Goal: Task Accomplishment & Management: Manage account settings

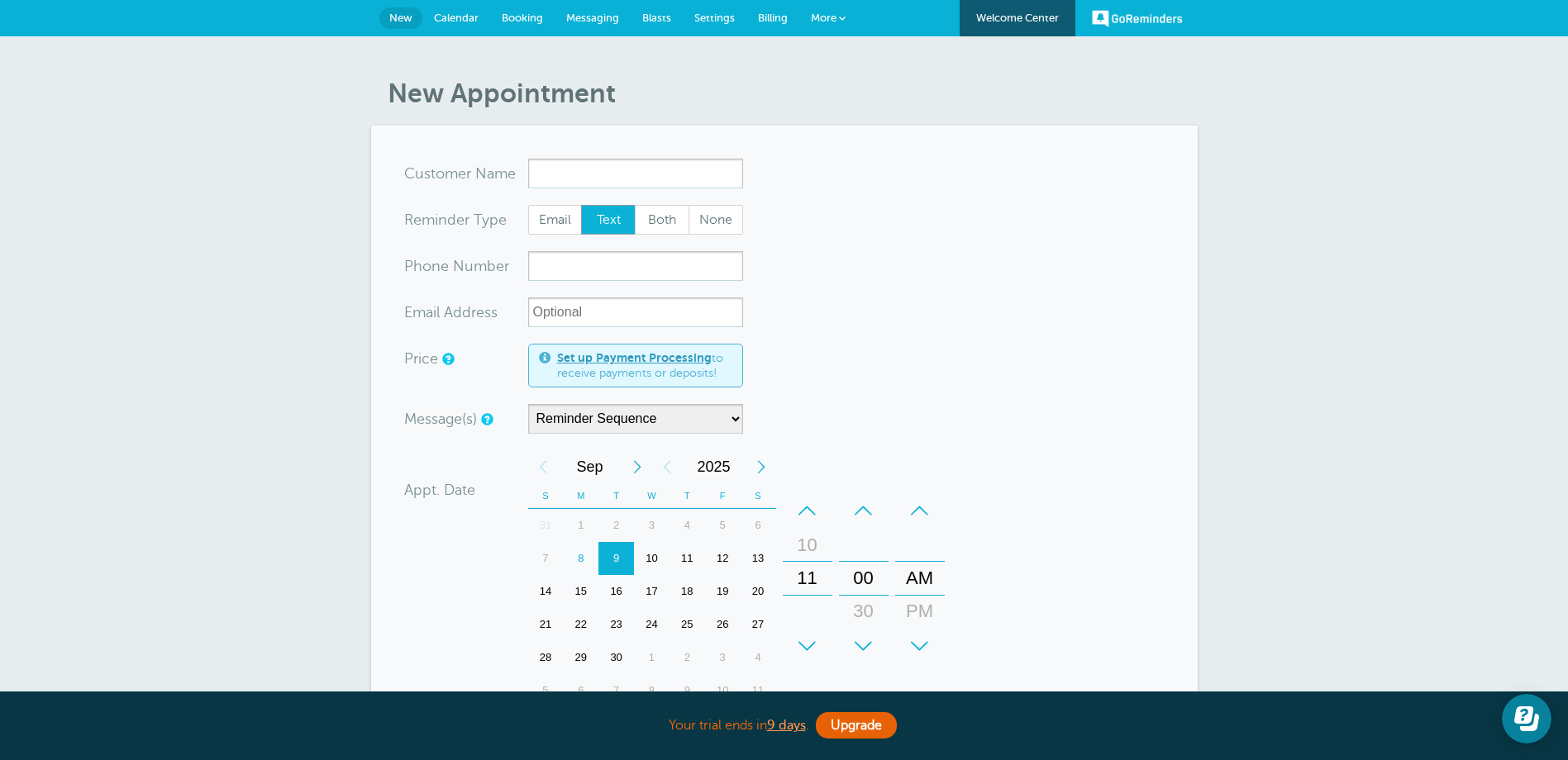
click at [832, 15] on span "More" at bounding box center [823, 17] width 26 height 12
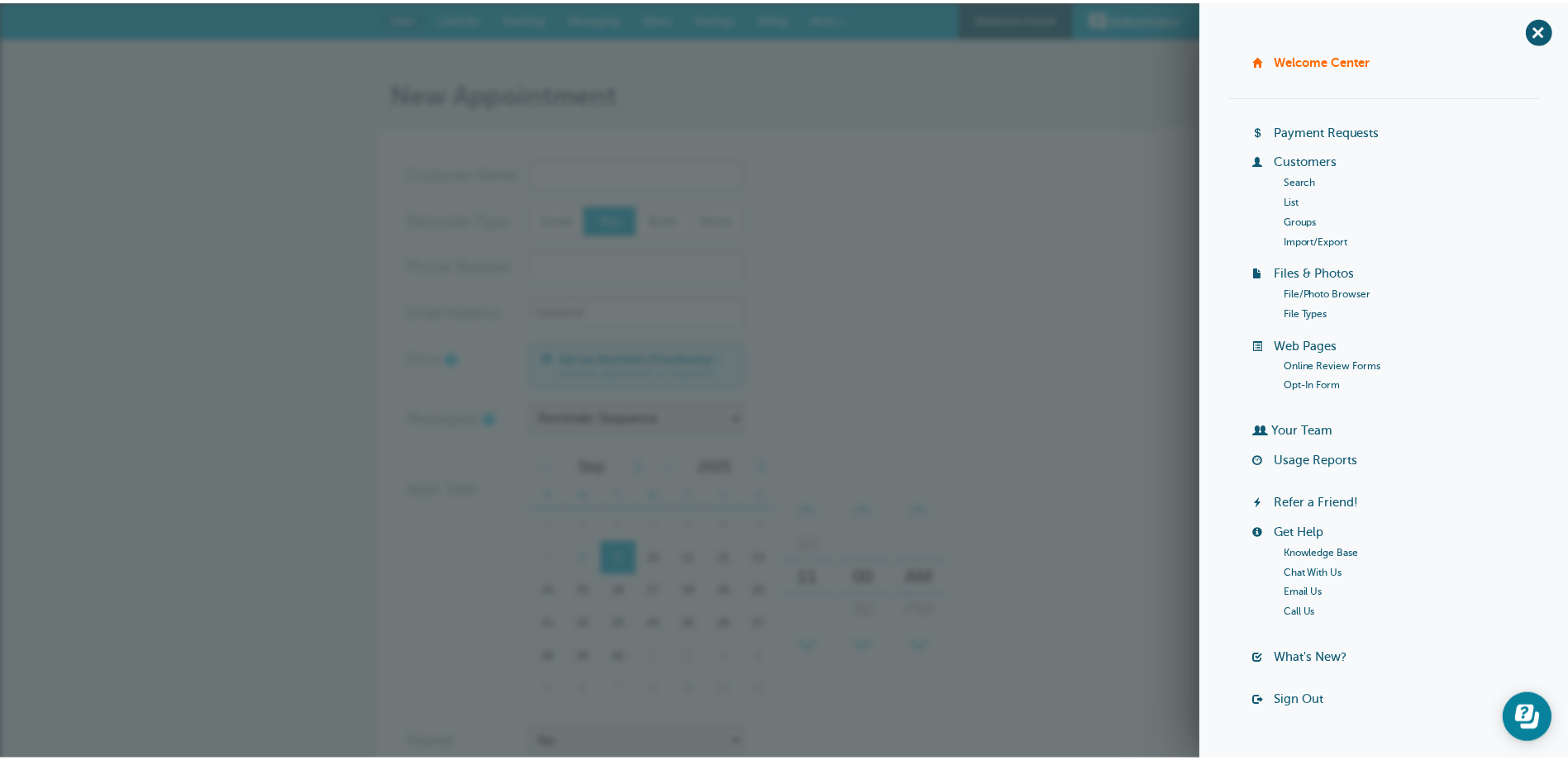
scroll to position [38, 0]
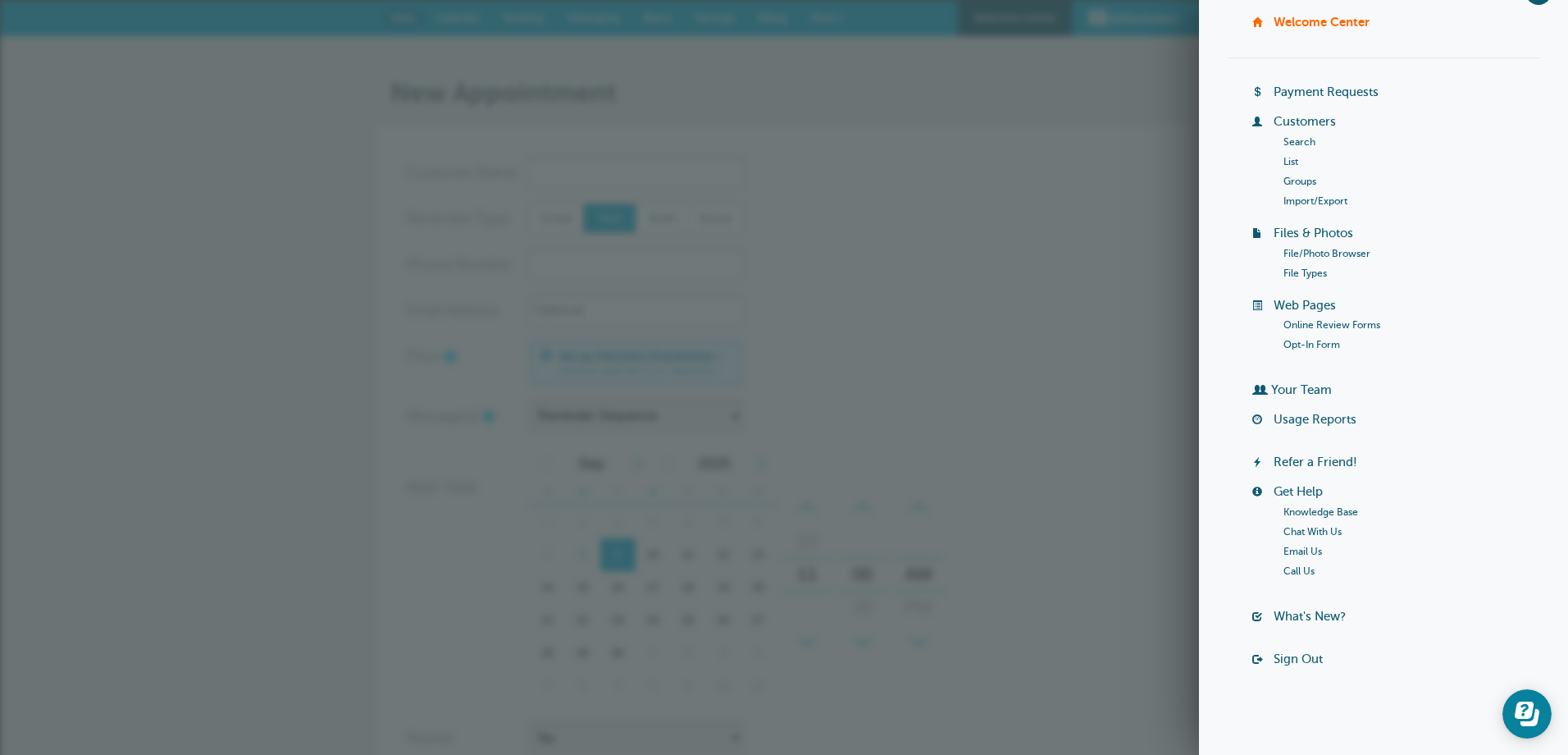
click at [1102, 38] on div "New Appointment You are creating a new customer. To use an existing customer se…" at bounding box center [784, 558] width 1568 height 1045
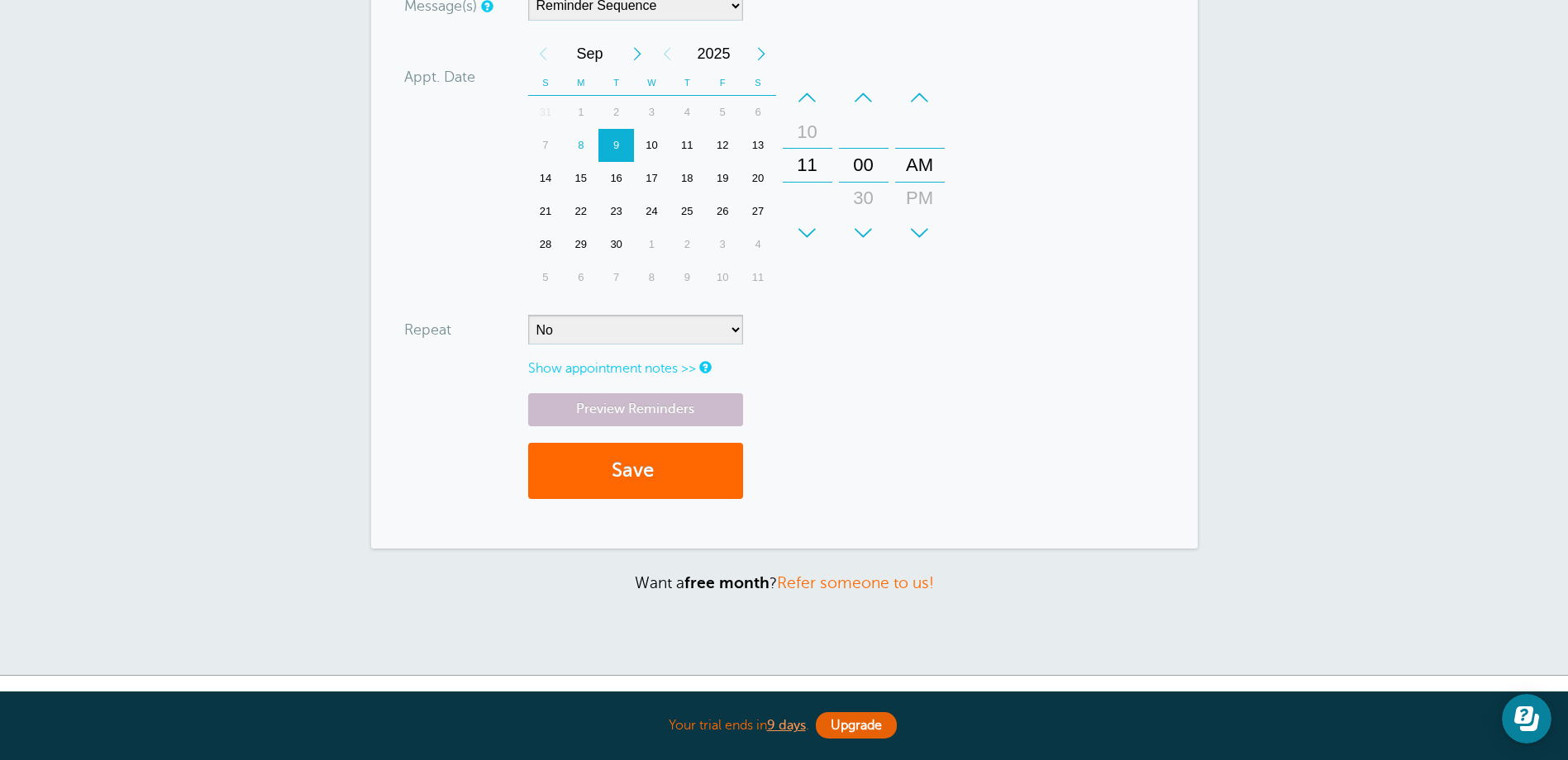
scroll to position [0, 0]
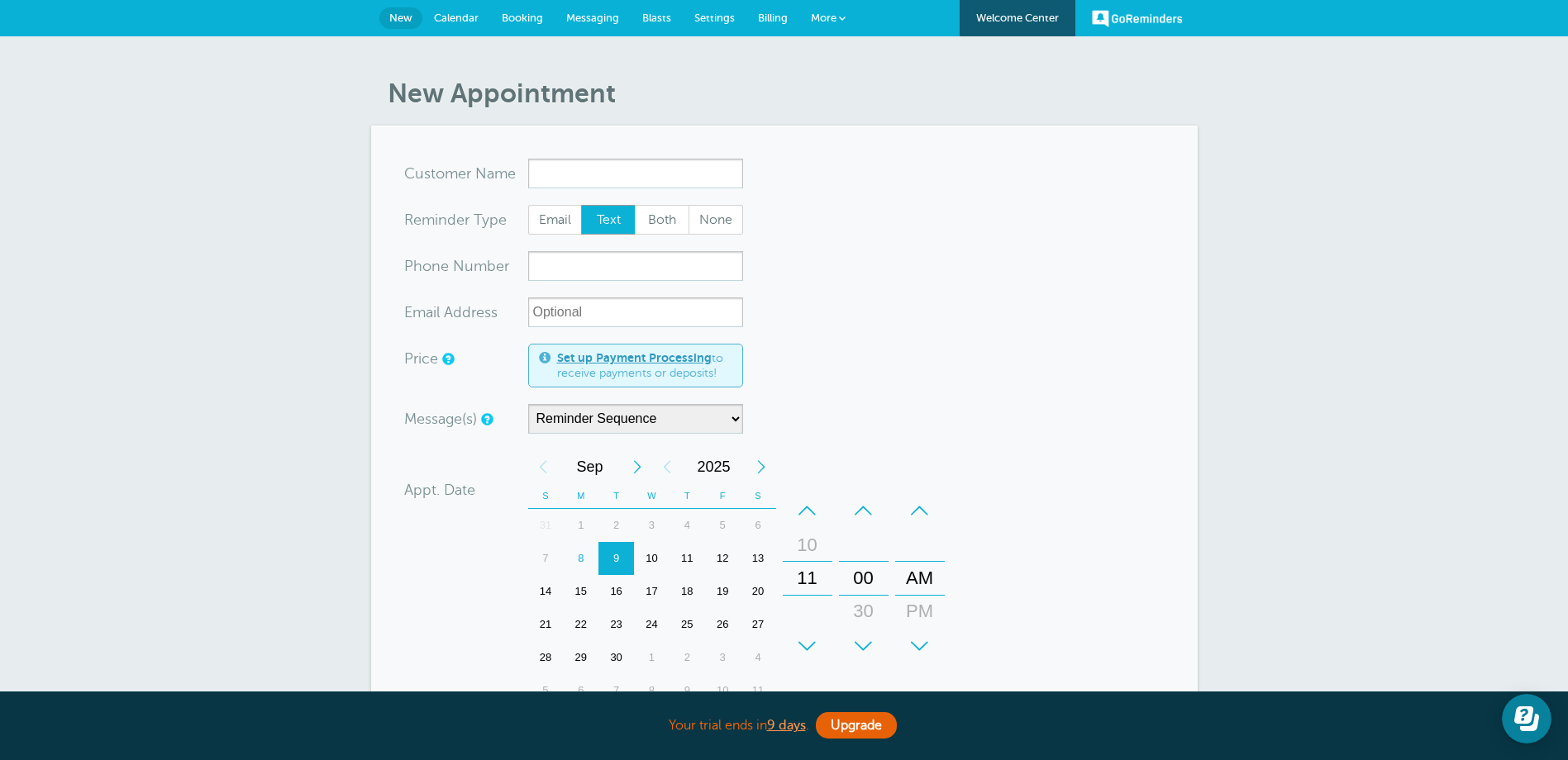
click at [453, 19] on span "Calendar" at bounding box center [456, 17] width 45 height 12
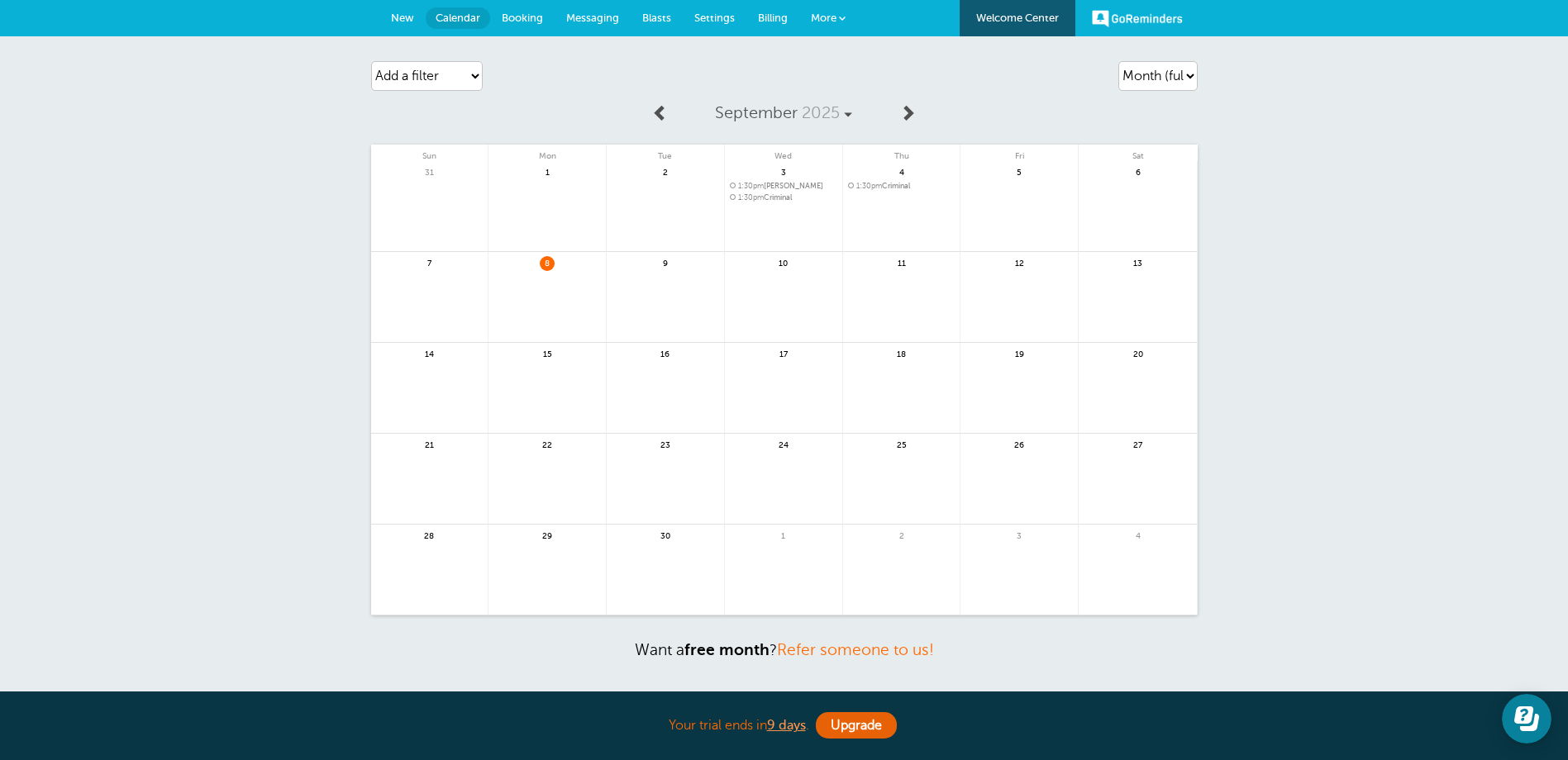
click at [542, 19] on span "Booking" at bounding box center [522, 17] width 42 height 12
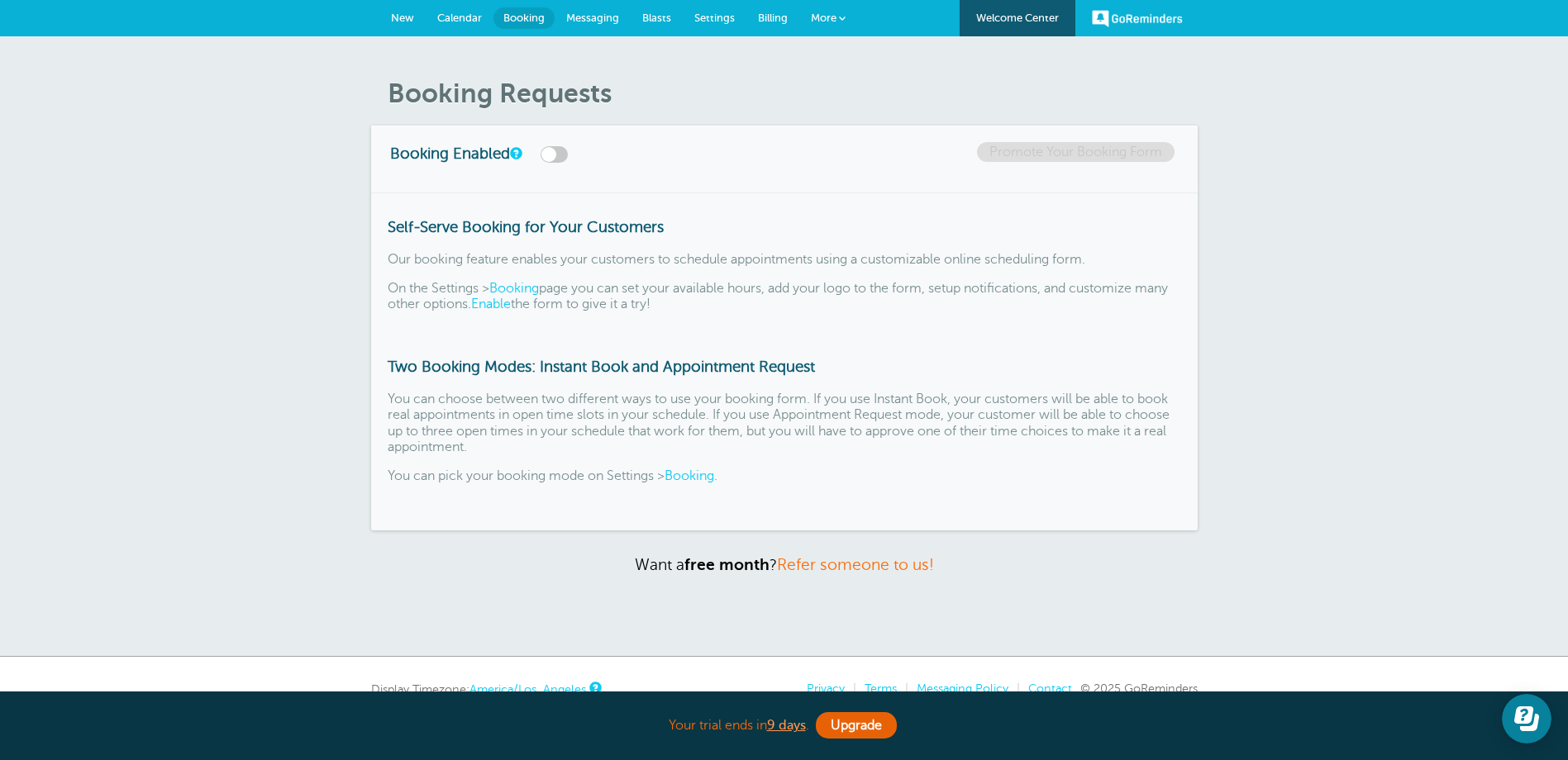
click at [594, 17] on span "Messaging" at bounding box center [593, 17] width 53 height 12
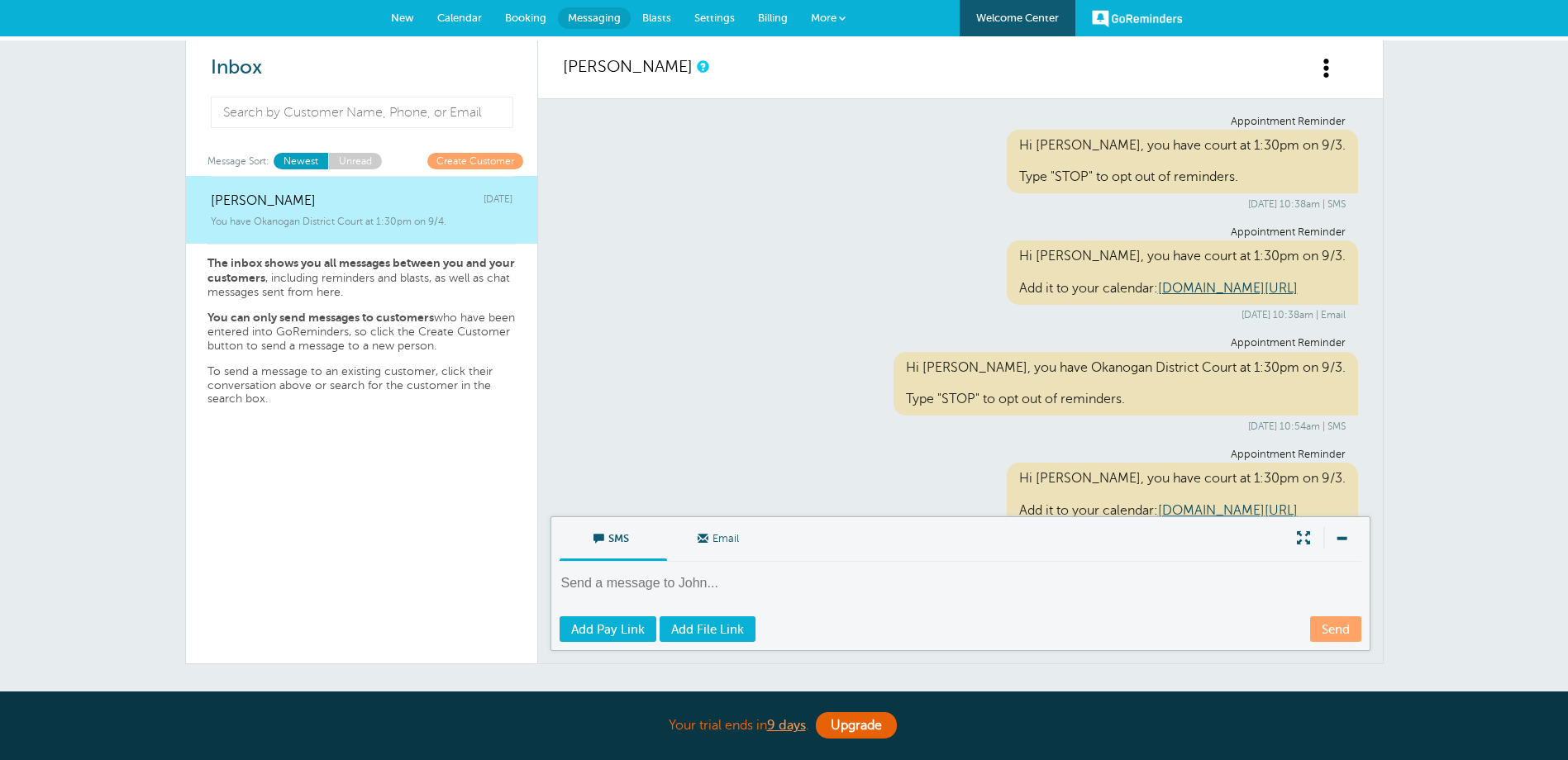
scroll to position [457, 0]
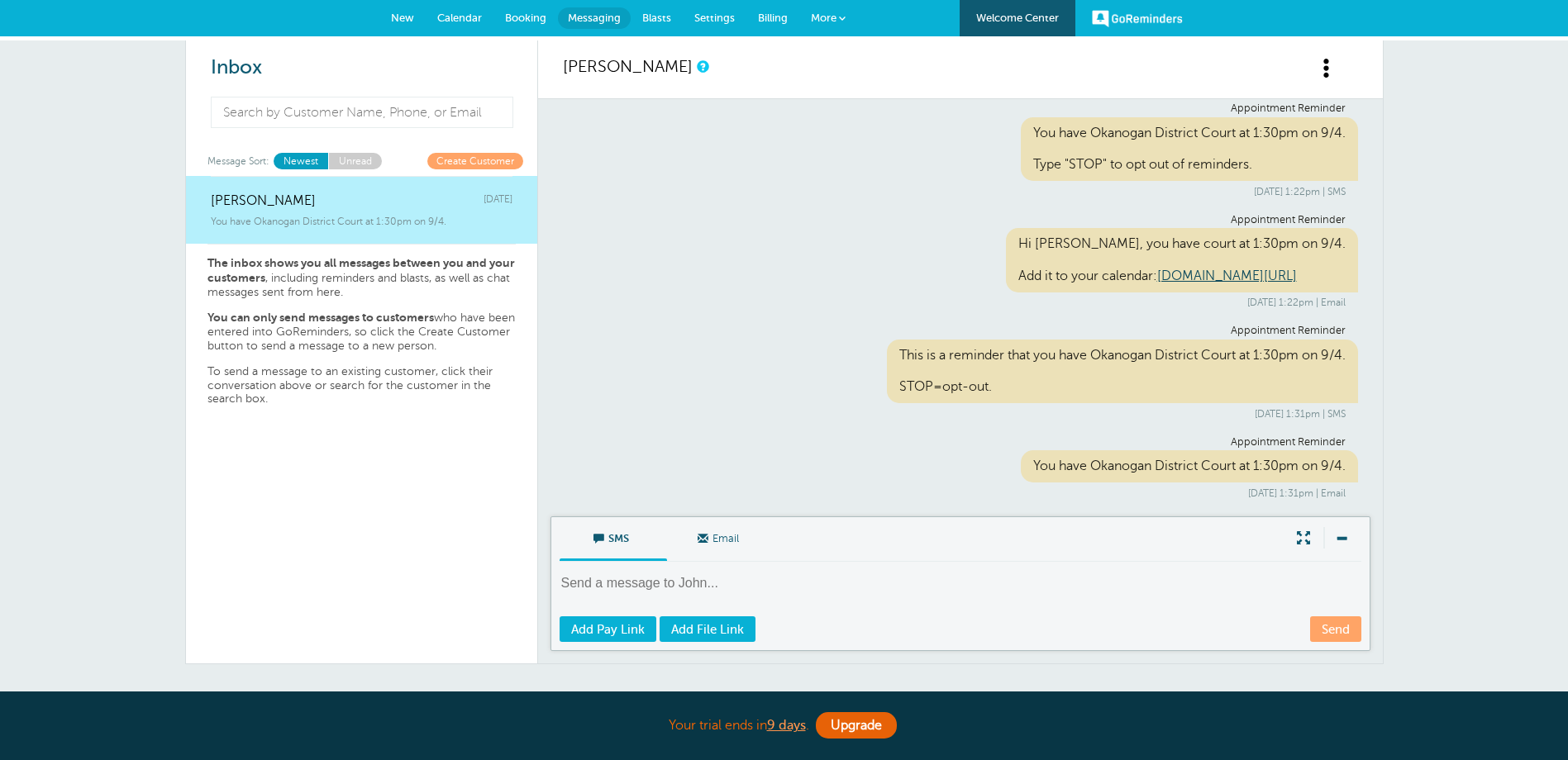
click at [715, 19] on span "Settings" at bounding box center [715, 17] width 41 height 12
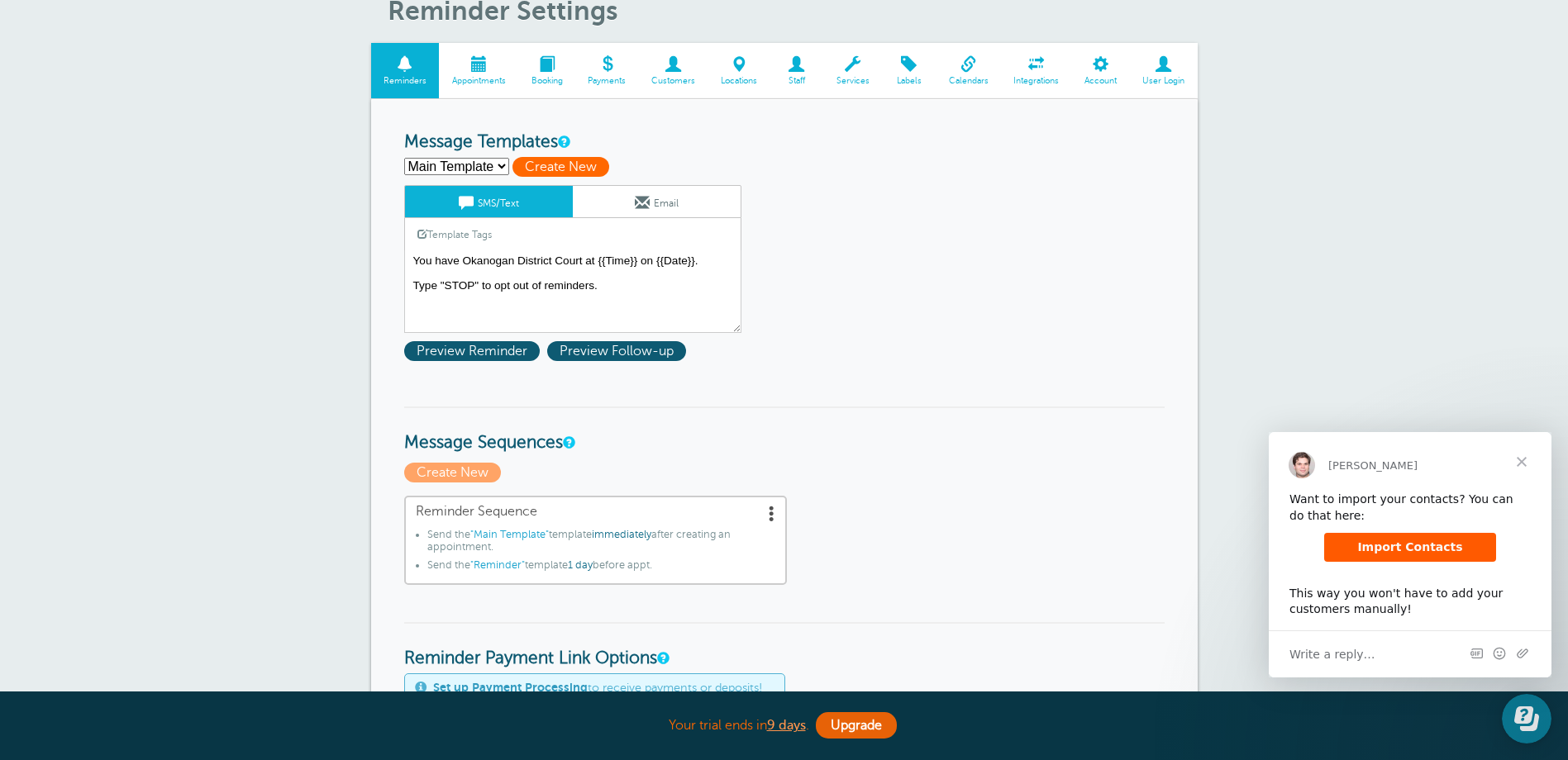
click at [551, 163] on span "Create New" at bounding box center [561, 166] width 96 height 19
select select
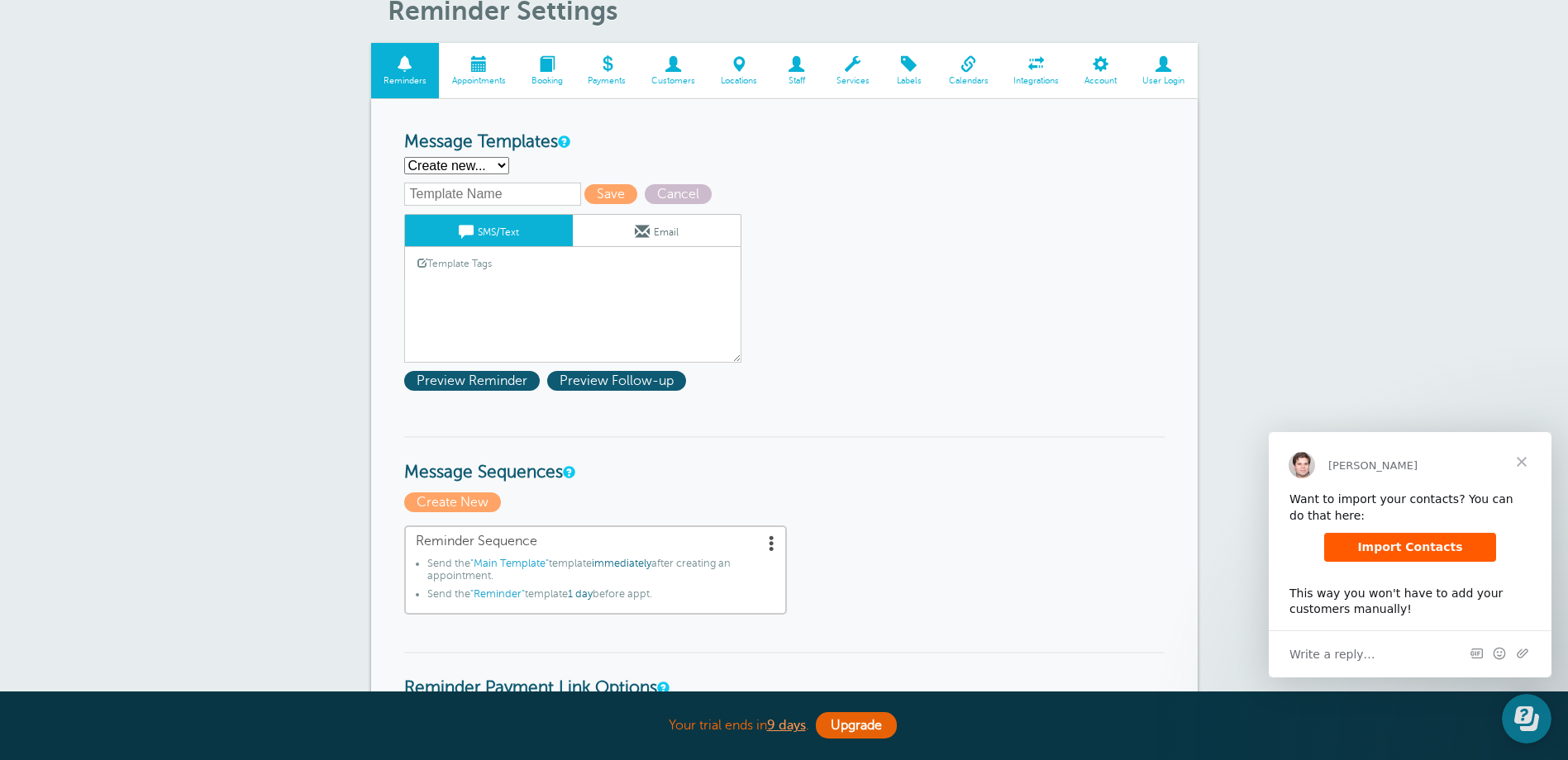
click at [455, 192] on input "text" at bounding box center [492, 194] width 177 height 23
type input "Test"
click at [586, 197] on span "Save" at bounding box center [610, 194] width 53 height 19
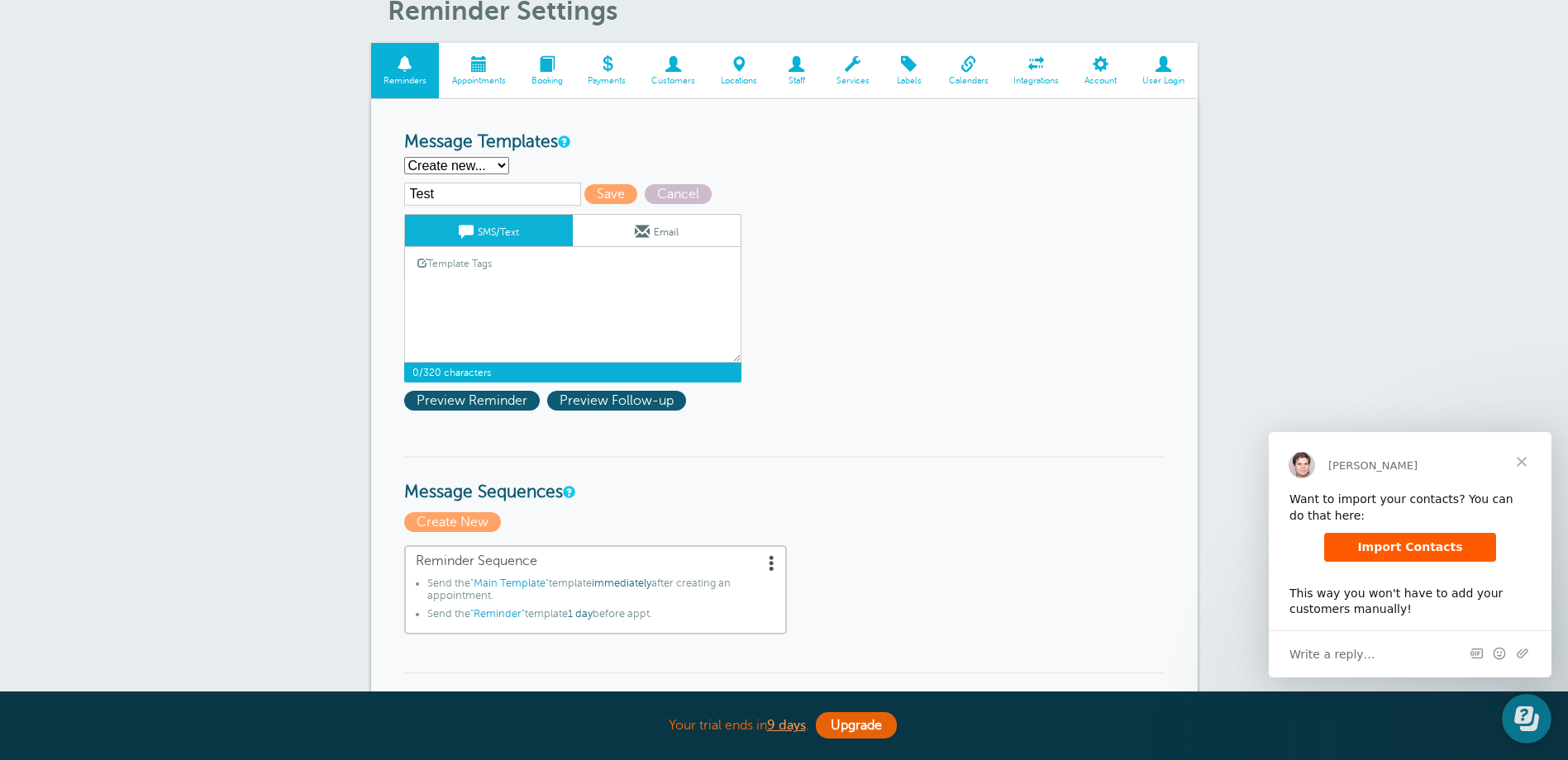
click at [498, 163] on select "Main Template Reminder Create new..." at bounding box center [456, 165] width 105 height 18
click at [404, 157] on select "Main Template Reminder Create new..." at bounding box center [456, 165] width 105 height 18
drag, startPoint x: 448, startPoint y: 195, endPoint x: 344, endPoint y: 194, distance: 104.0
click at [344, 194] on div "Reminder Settings Reminders Appointments Booking Payments Customers Locations S…" at bounding box center [784, 760] width 1568 height 1613
click at [667, 139] on h3 "Message Templates" at bounding box center [784, 143] width 760 height 20
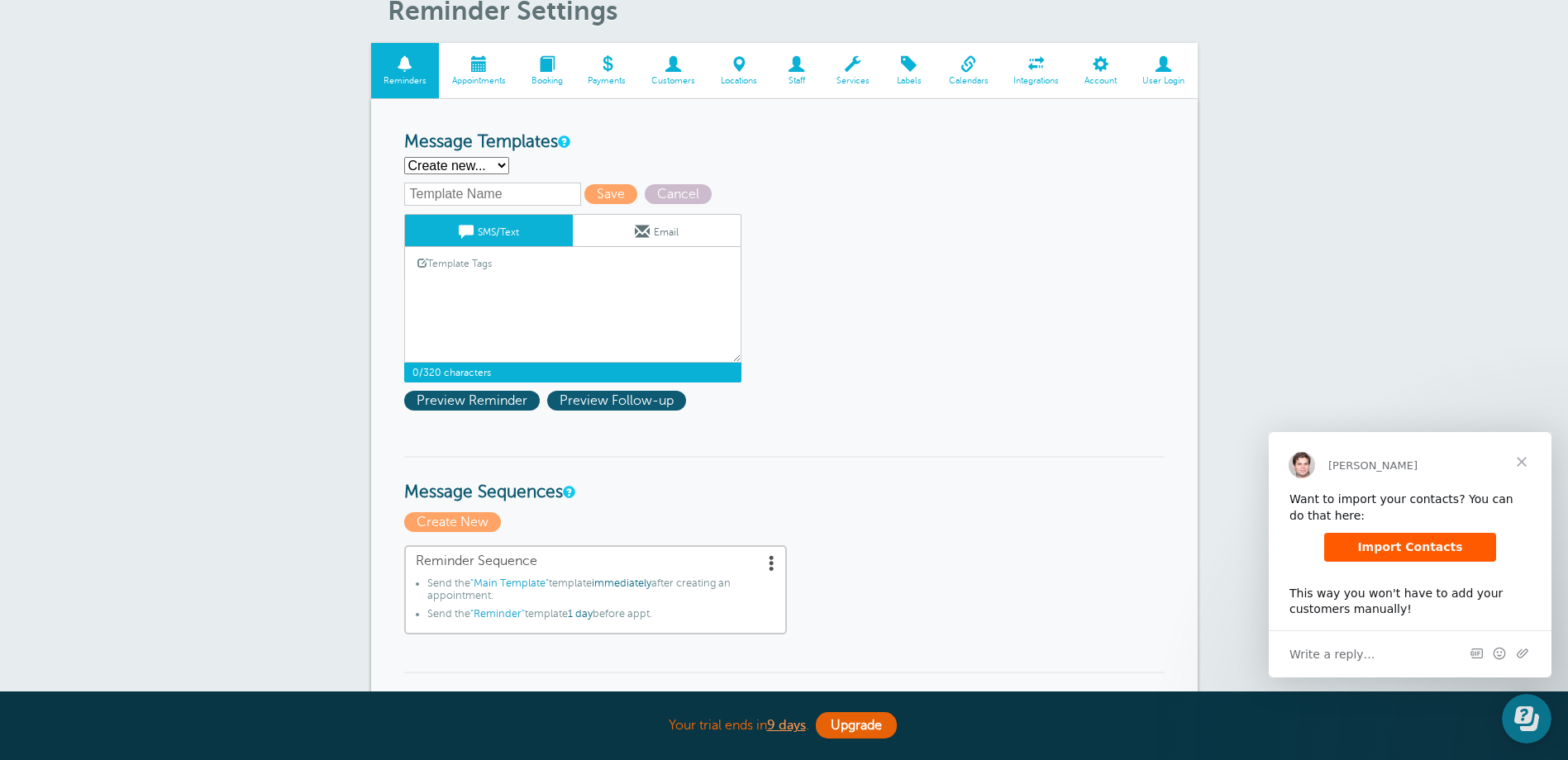
click at [498, 165] on select "Main Template Reminder Create new..." at bounding box center [456, 165] width 105 height 18
click at [552, 160] on div "Main Template Reminder Create new... Create New" at bounding box center [784, 165] width 760 height 18
click at [462, 192] on input "text" at bounding box center [492, 194] width 177 height 23
click at [890, 296] on form "Reminder Schedule 1st reminder: Immediately 1 2 3 4 5 6 7 8 9 10 11 12 13 14 15…" at bounding box center [784, 769] width 760 height 1273
click at [468, 522] on span "Create New" at bounding box center [453, 522] width 96 height 19
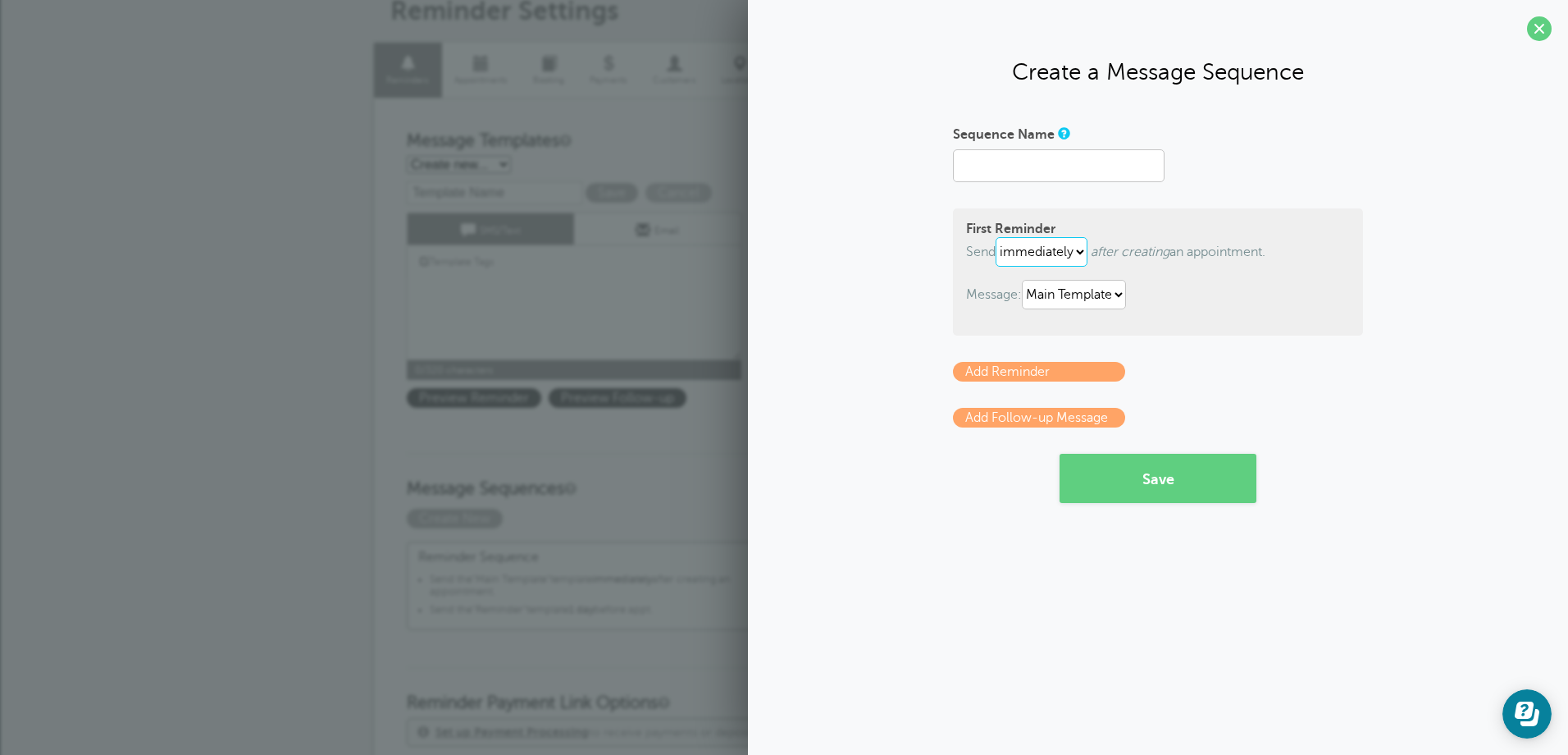
click at [1080, 254] on select "immediately 1 2 3 4 5 6 7 8 9 10 11 12 13 14 15 16 17 18 19 20 21 22 23 24 25 2…" at bounding box center [1042, 252] width 92 height 29
click at [1127, 258] on icon "after creating" at bounding box center [1130, 252] width 79 height 15
click at [1143, 247] on icon "after creating" at bounding box center [1130, 252] width 79 height 15
click at [1203, 275] on div "First Reminder Send immediately 1 2 3 4 5 6 7 8 9 10 11 12 13 14 15 16 17 18 19…" at bounding box center [1159, 272] width 410 height 127
click at [1114, 296] on select "Main Template Reminder" at bounding box center [1073, 295] width 104 height 29
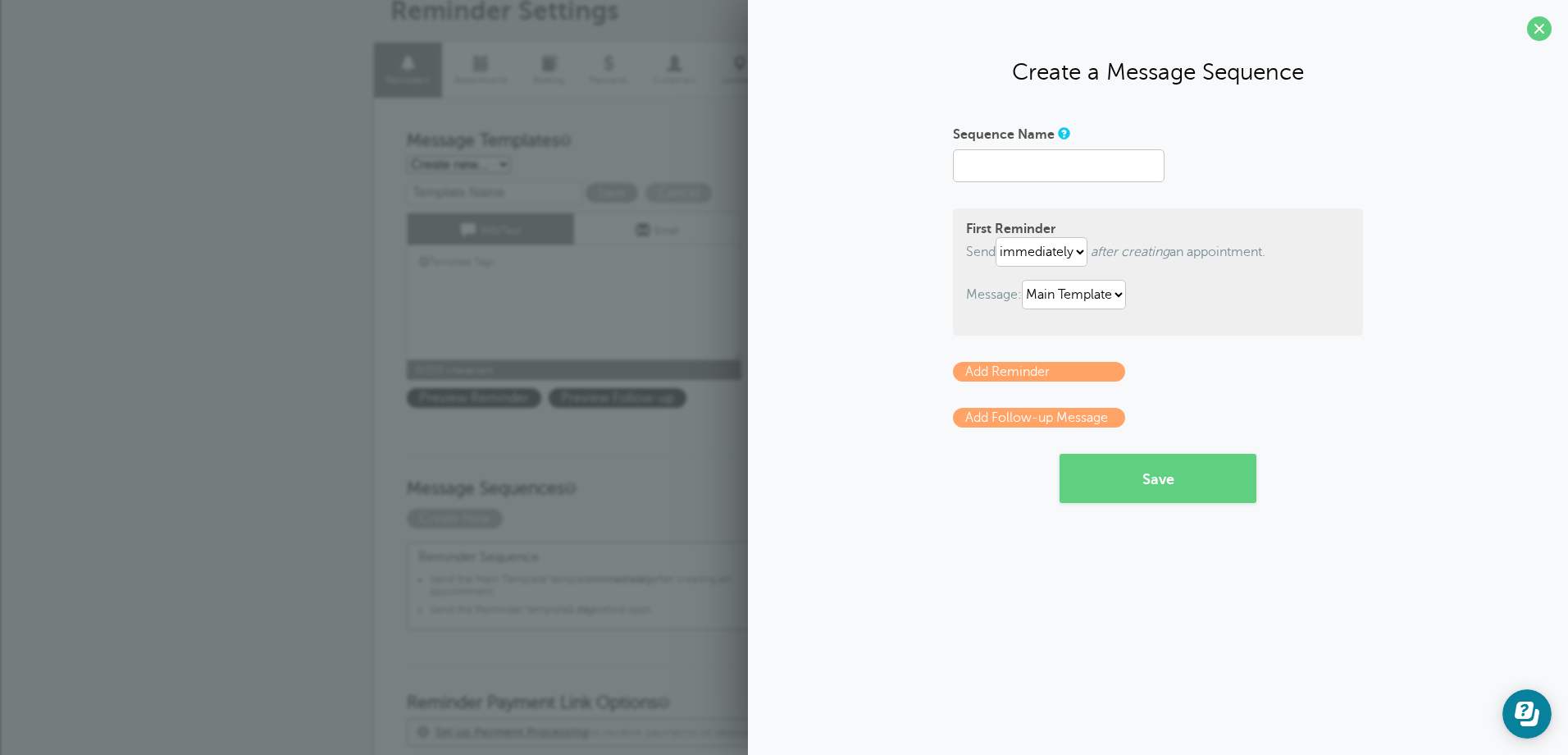
click at [1198, 289] on p "Message: Main Template Reminder" at bounding box center [1158, 295] width 384 height 29
click at [1084, 249] on select "immediately 1 2 3 4 5 6 7 8 9 10 11 12 13 14 15 16 17 18 19 20 21 22 23 24 25 2…" at bounding box center [1042, 252] width 92 height 29
click at [1343, 316] on div "First Reminder Send immediately 1 2 3 4 5 6 7 8 9 10 11 12 13 14 15 16 17 18 19…" at bounding box center [1159, 272] width 410 height 127
click at [1525, 715] on icon "Open Learn | Contact Us" at bounding box center [1524, 710] width 18 height 17
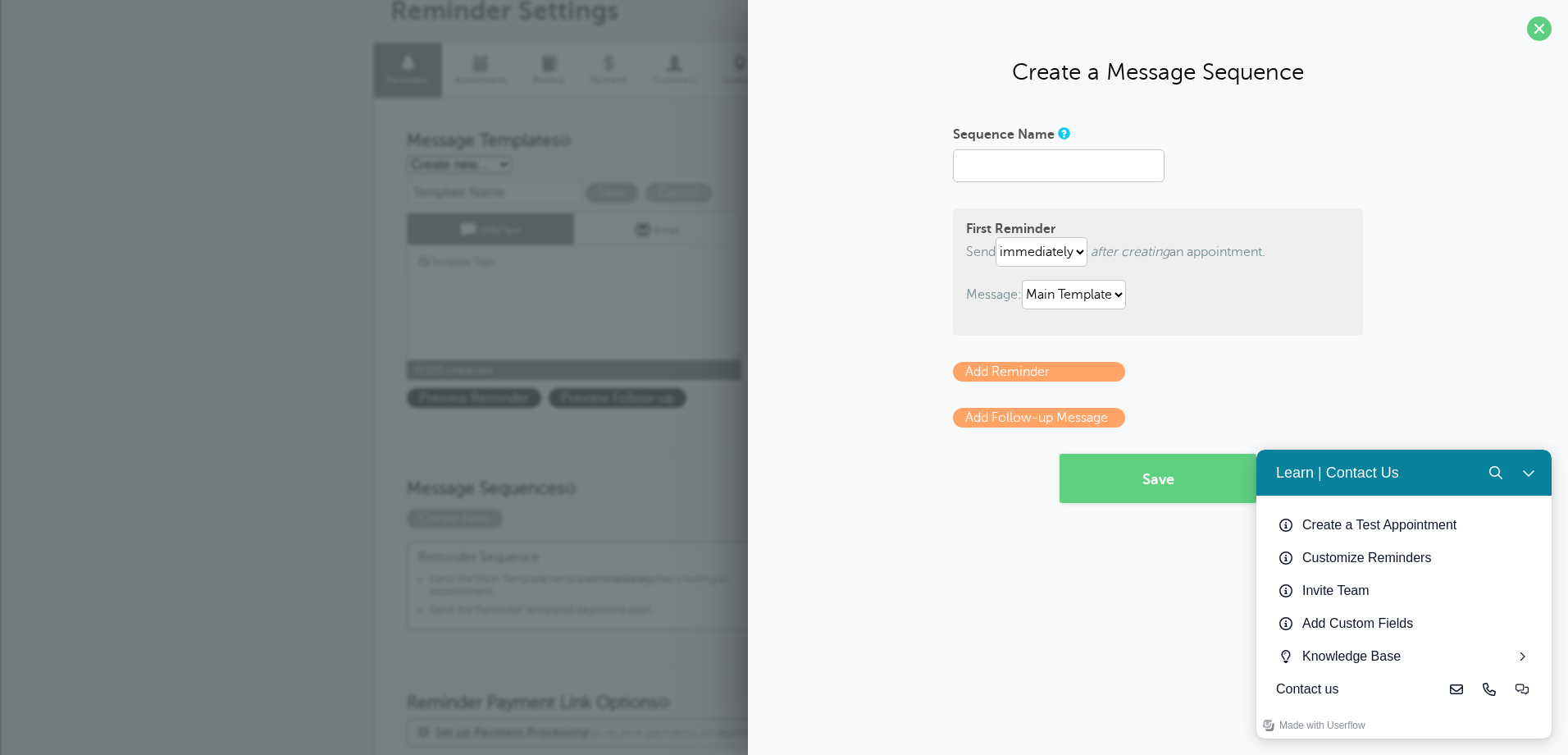
click at [1202, 562] on div "Create a Message Sequence Sequence Name First Reminder Send immediately 1 2 3 4…" at bounding box center [1158, 378] width 820 height 755
click at [1176, 322] on div "First Reminder Send immediately 1 2 3 4 5 6 7 8 9 10 11 12 13 14 15 16 17 18 19…" at bounding box center [1159, 272] width 410 height 127
click at [1120, 295] on select "Main Template Reminder" at bounding box center [1073, 295] width 104 height 29
click at [1188, 299] on p "Message: Main Template Reminder" at bounding box center [1158, 295] width 384 height 29
click at [1181, 352] on form "Sequence Name First Reminder Send immediately 1 2 3 4 5 6 7 8 9 10 11 12 13 14 …" at bounding box center [1159, 311] width 410 height 382
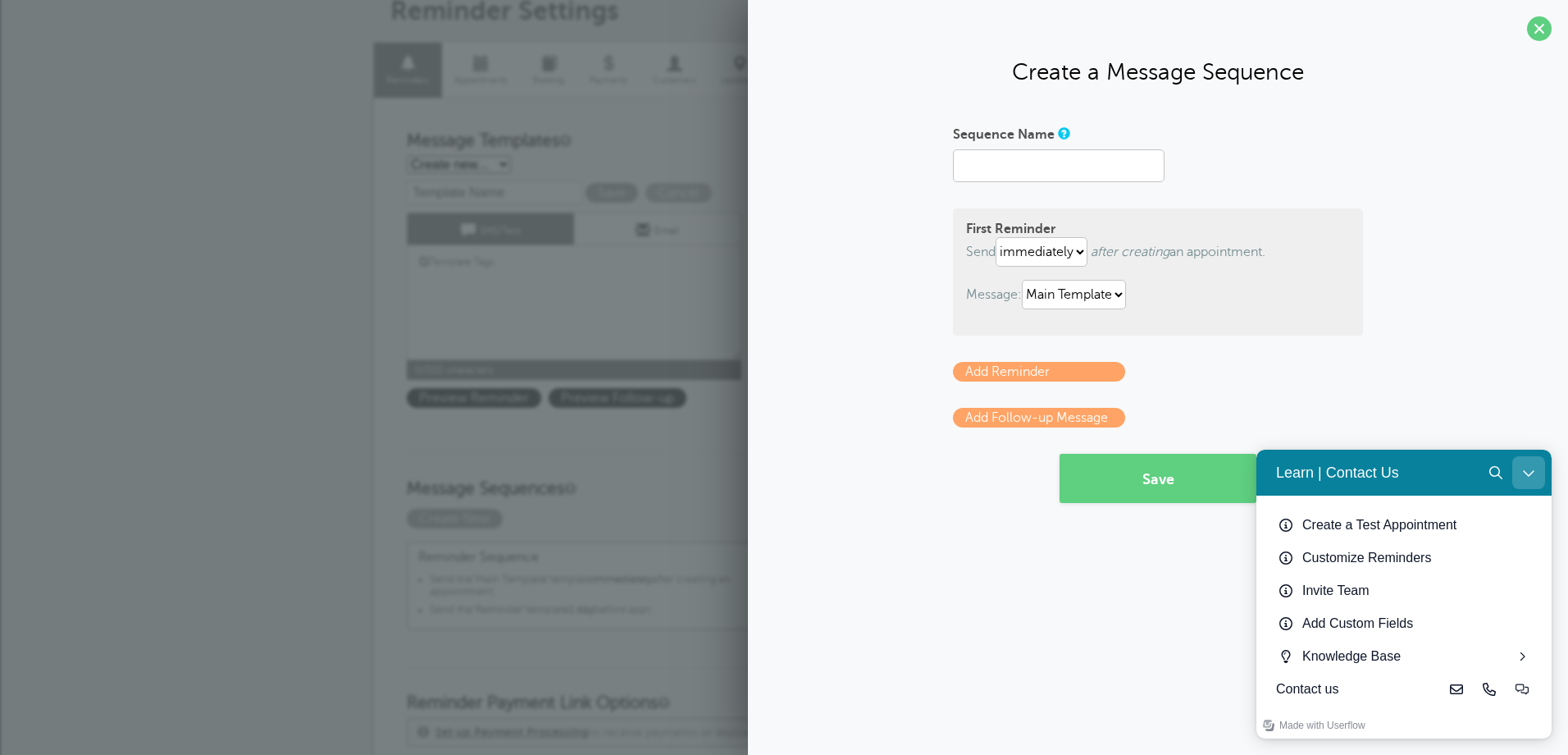
click at [1529, 474] on icon "Close Learn | Contact Us" at bounding box center [1528, 473] width 11 height 6
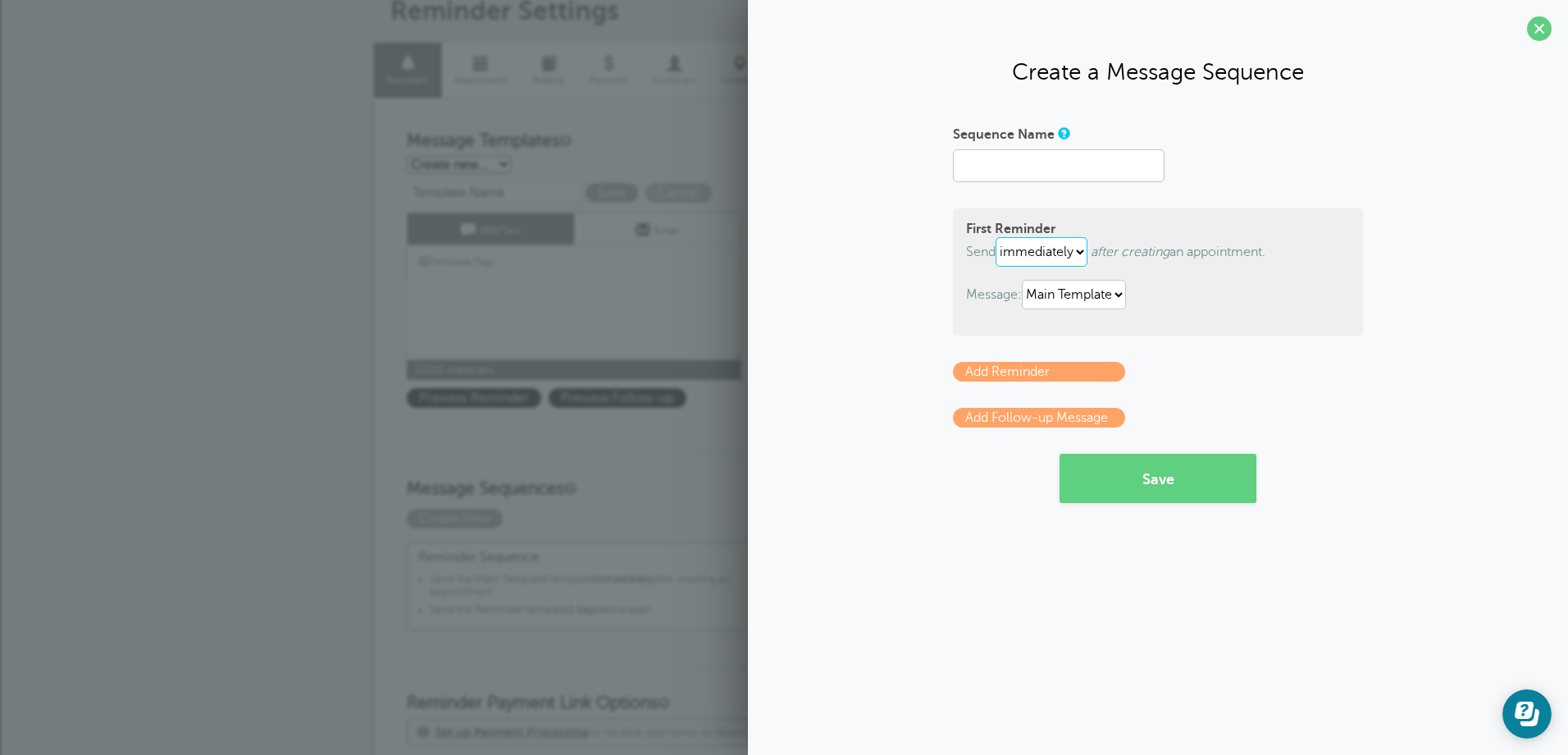
click at [1085, 256] on select "immediately 1 2 3 4 5 6 7 8 9 10 11 12 13 14 15 16 17 18 19 20 21 22 23 24 25 2…" at bounding box center [1042, 252] width 92 height 29
click at [1320, 298] on p "Message: Main Template Reminder" at bounding box center [1158, 295] width 384 height 29
click at [1533, 34] on span at bounding box center [1539, 29] width 25 height 25
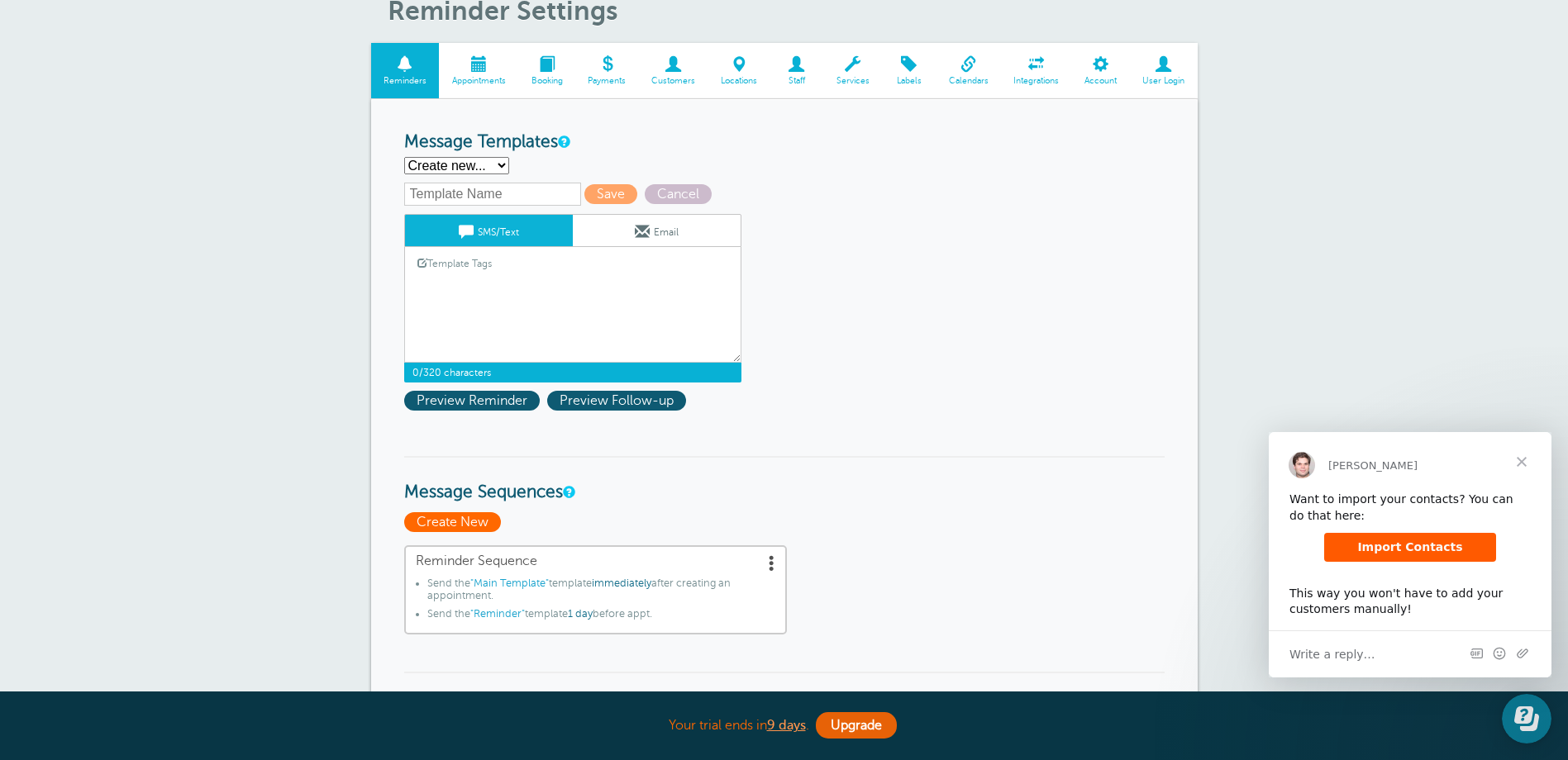
click at [469, 522] on span "Create New" at bounding box center [453, 522] width 96 height 19
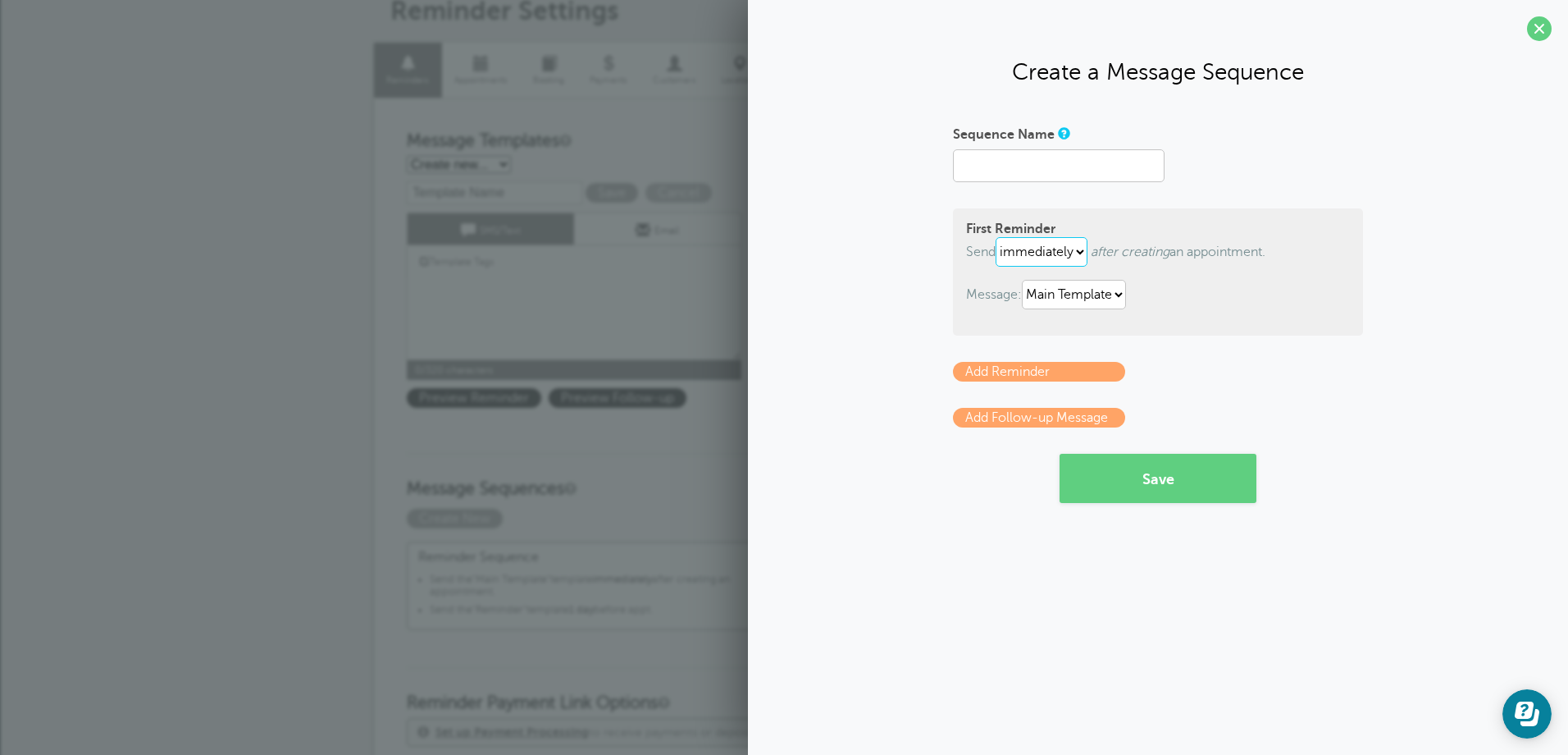
click at [1082, 250] on select "immediately 1 2 3 4 5 6 7 8 9 10 11 12 13 14 15 16 17 18 19 20 21 22 23 24 25 2…" at bounding box center [1042, 252] width 92 height 29
click at [999, 238] on select "immediately 1 2 3 4 5 6 7 8 9 10 11 12 13 14 15 16 17 18 19 20 21 22 23 24 25 2…" at bounding box center [1042, 252] width 92 height 29
click at [1028, 253] on select "immediately 1 2 3 4 5 6 7 8 9 10 11 12 13 14 15 16 17 18 19 20 21 22 23 24 25 2…" at bounding box center [1013, 252] width 36 height 29
select select "1"
click at [999, 238] on select "immediately 1 2 3 4 5 6 7 8 9 10 11 12 13 14 15 16 17 18 19 20 21 22 23 24 25 2…" at bounding box center [1013, 252] width 36 height 29
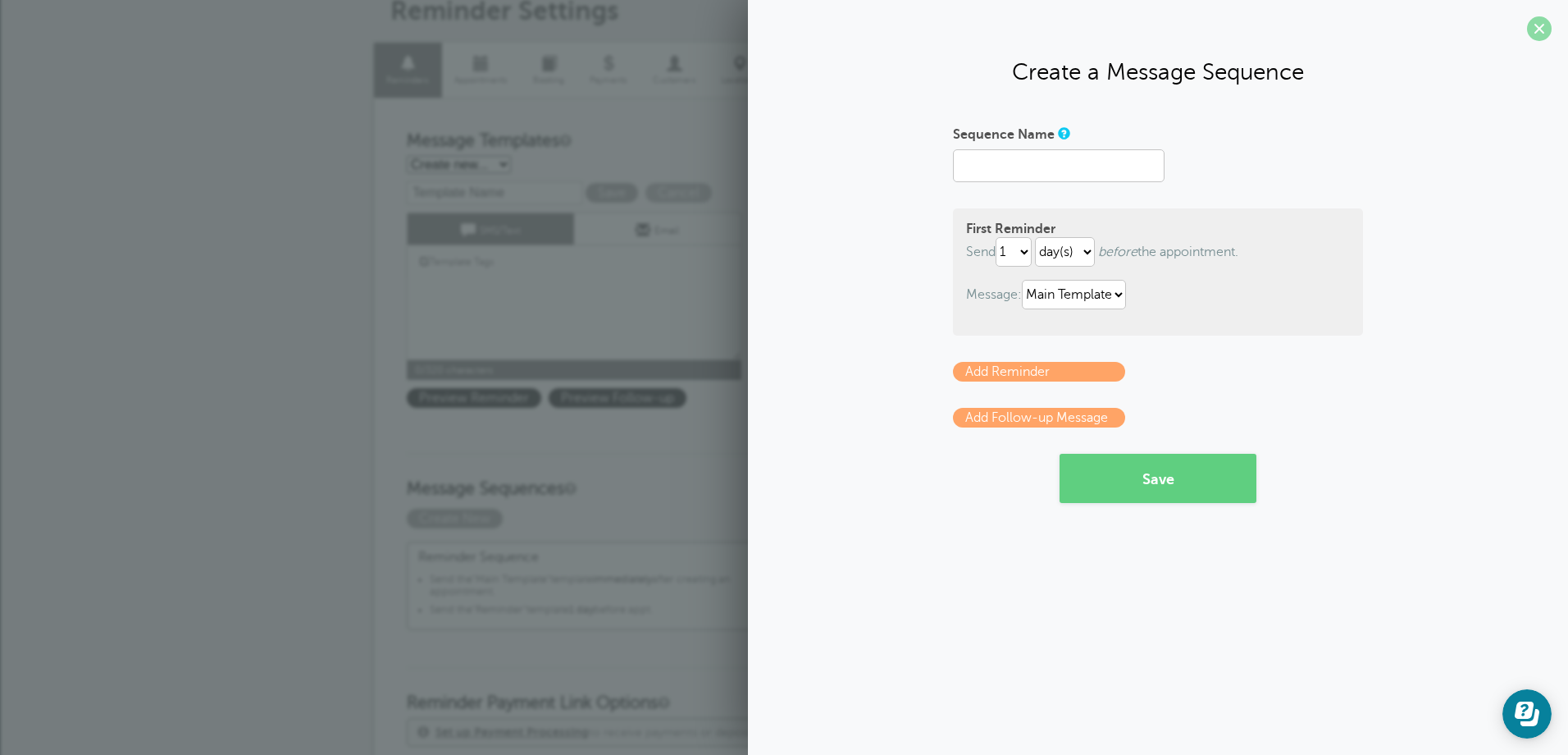
click at [1539, 26] on span at bounding box center [1539, 29] width 25 height 25
